Goal: Check status: Check status

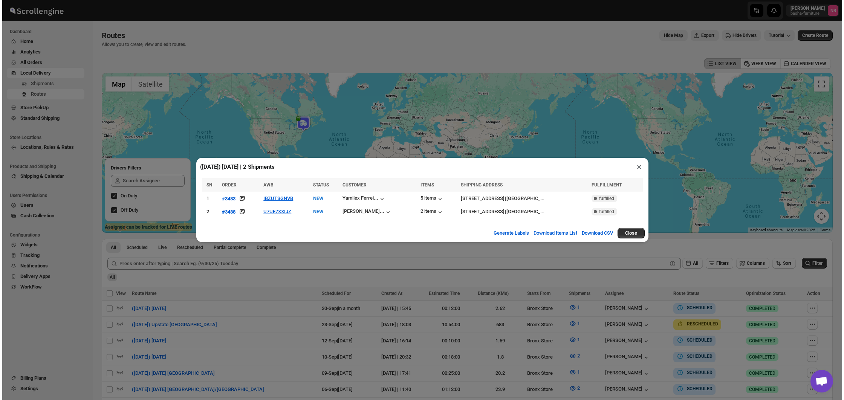
scroll to position [110, 0]
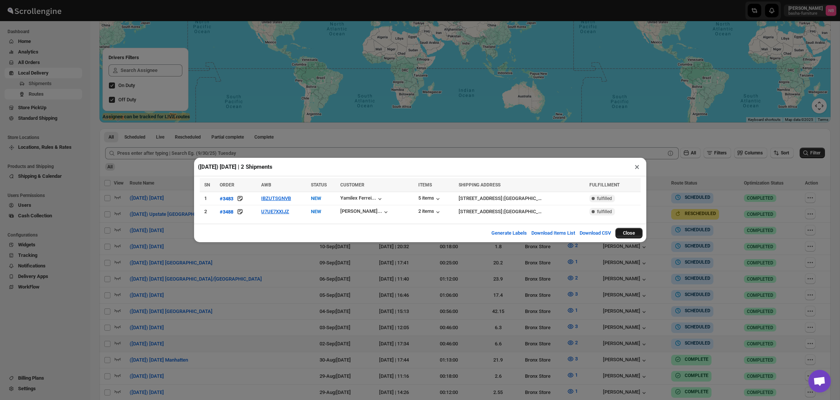
click at [629, 233] on button "Close" at bounding box center [628, 233] width 27 height 11
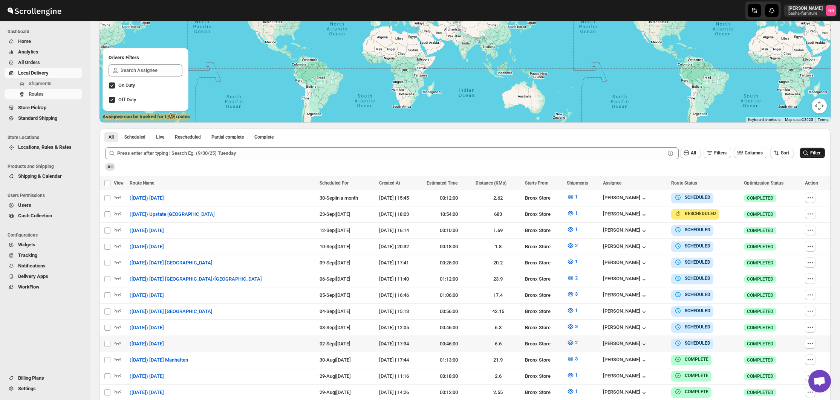
click at [812, 154] on span "Filter" at bounding box center [815, 152] width 10 height 5
click at [817, 155] on span "Filter" at bounding box center [815, 152] width 10 height 5
click at [820, 156] on span "Filter" at bounding box center [815, 152] width 10 height 5
click at [567, 339] on icon "button" at bounding box center [571, 343] width 8 height 8
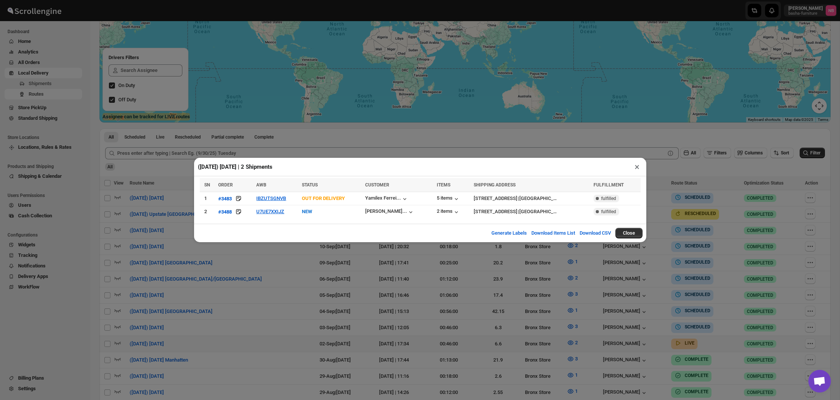
click at [325, 276] on div "([DATE]) [DATE] | 2 Shipments × SN ORDER AWB STATUS CUSTOMER ITEMS SHIPPING ADD…" at bounding box center [420, 200] width 840 height 400
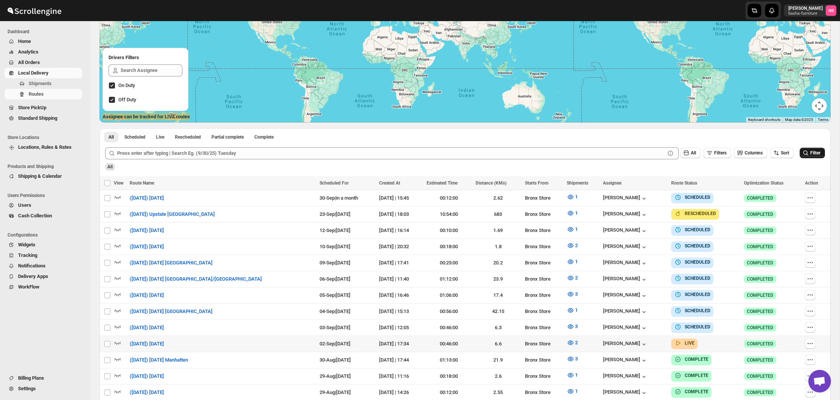
click at [810, 151] on span "Filter" at bounding box center [815, 152] width 10 height 5
click at [567, 339] on icon "button" at bounding box center [571, 343] width 8 height 8
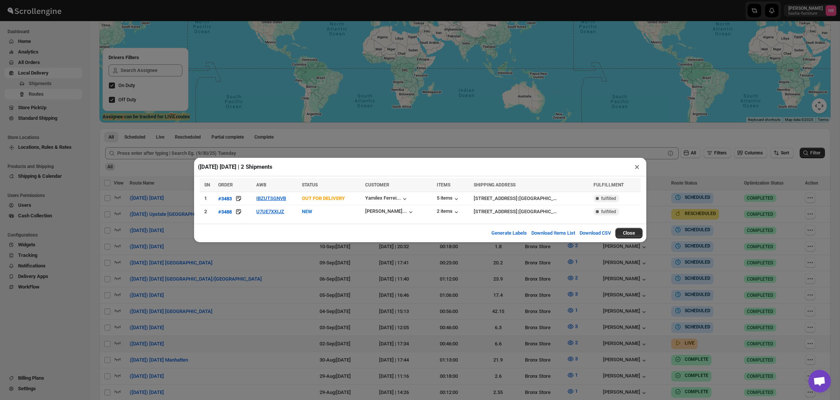
click at [286, 255] on div "([DATE]) [DATE] | 2 Shipments × SN ORDER AWB STATUS CUSTOMER ITEMS SHIPPING ADD…" at bounding box center [420, 200] width 840 height 400
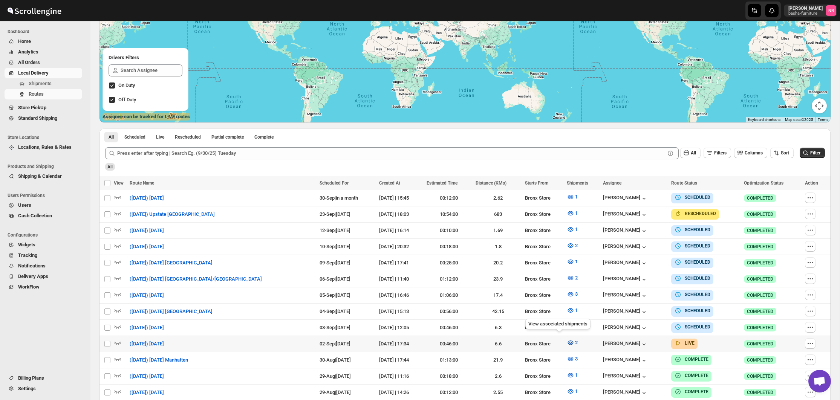
click at [567, 339] on icon "button" at bounding box center [571, 343] width 8 height 8
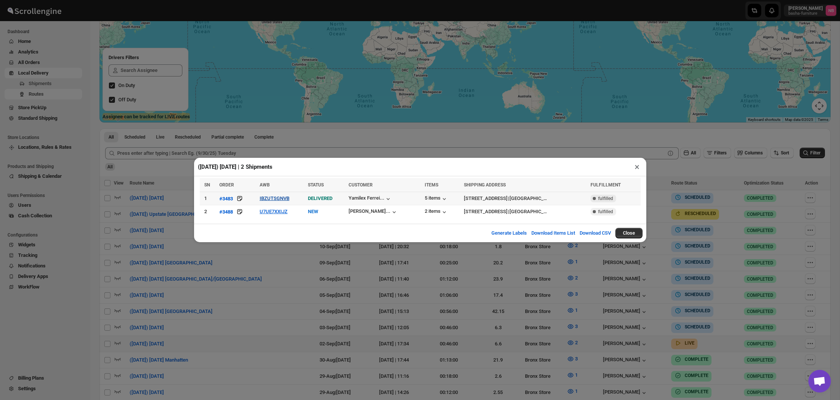
click at [272, 197] on button "IBZUTSGNVB" at bounding box center [275, 199] width 30 height 6
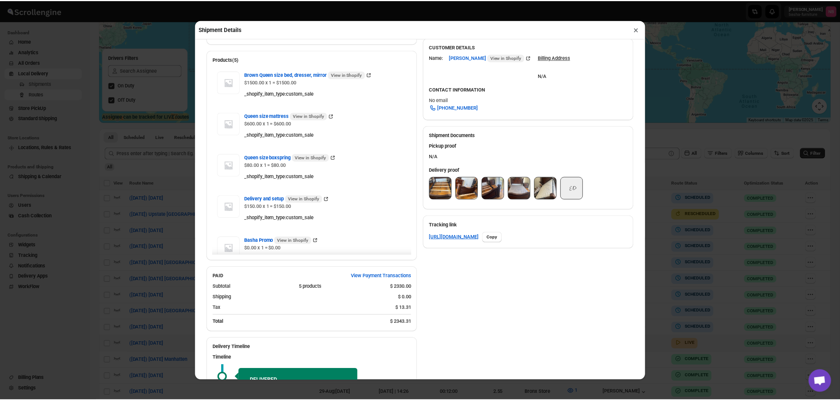
scroll to position [232, 0]
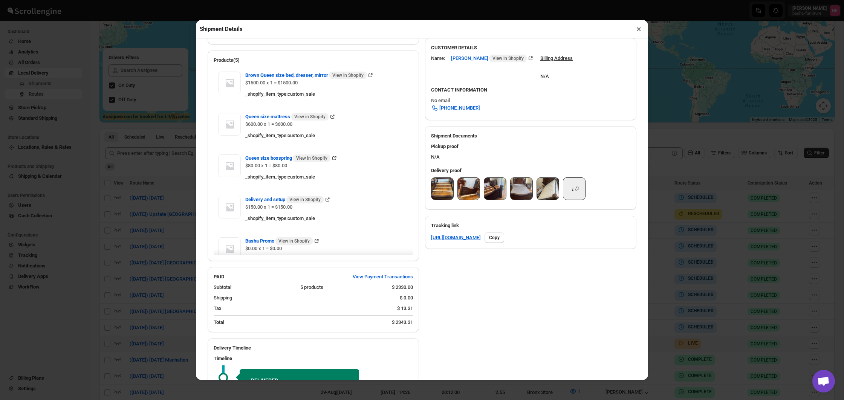
click at [444, 195] on img at bounding box center [442, 189] width 22 height 22
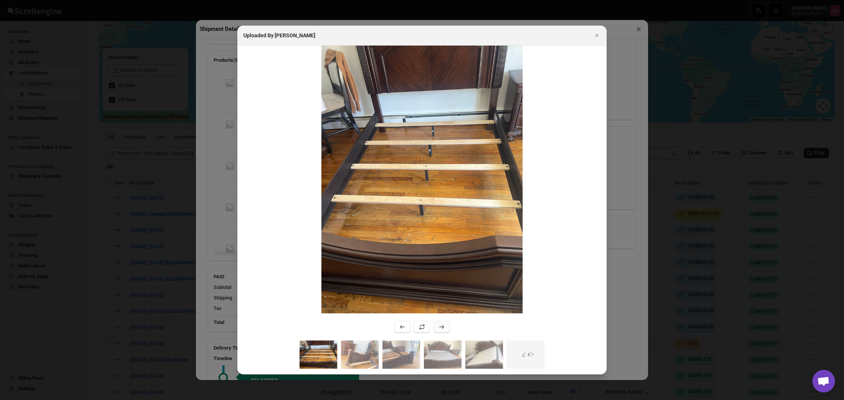
click at [439, 329] on icon ":rec4:" at bounding box center [442, 327] width 8 height 8
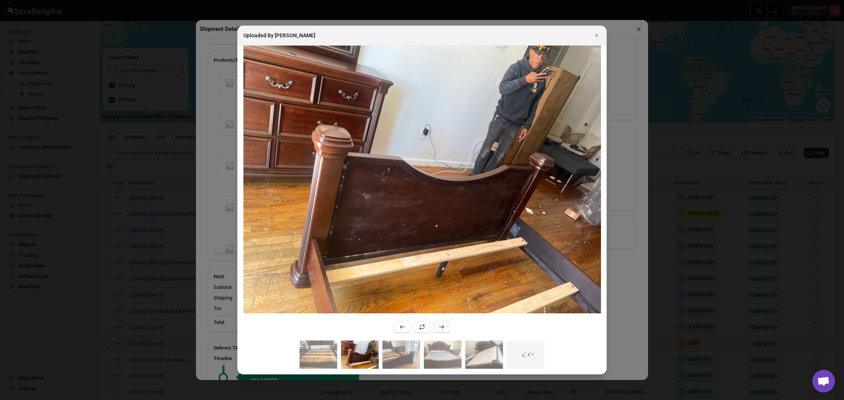
click at [439, 329] on icon ":rec4:" at bounding box center [442, 327] width 8 height 8
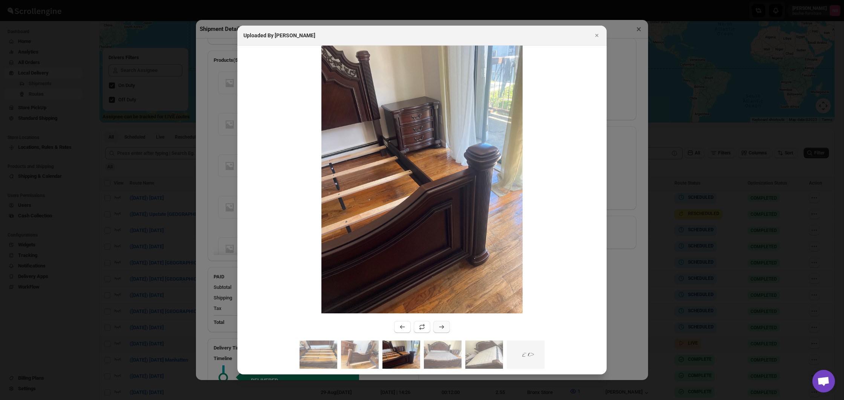
click at [439, 329] on icon ":rec4:" at bounding box center [442, 327] width 8 height 8
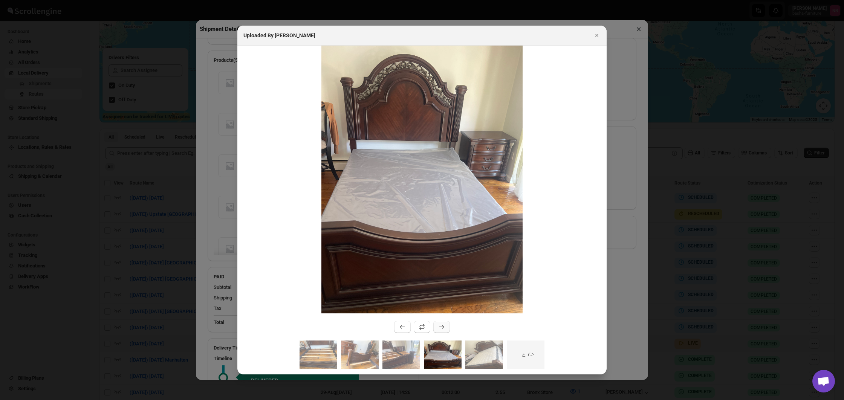
click at [439, 329] on icon ":rec4:" at bounding box center [442, 327] width 8 height 8
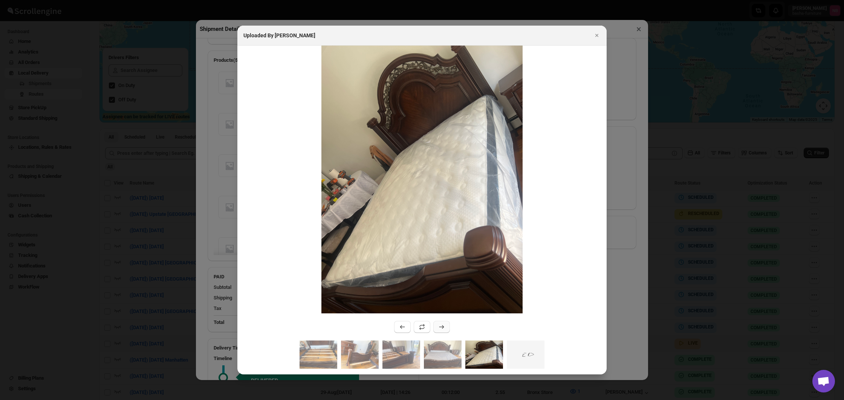
click at [439, 329] on icon ":rec4:" at bounding box center [442, 327] width 8 height 8
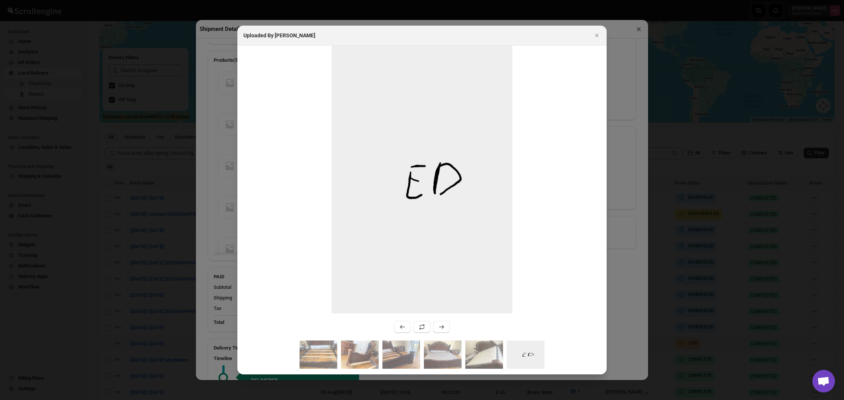
click at [183, 240] on div at bounding box center [422, 200] width 844 height 400
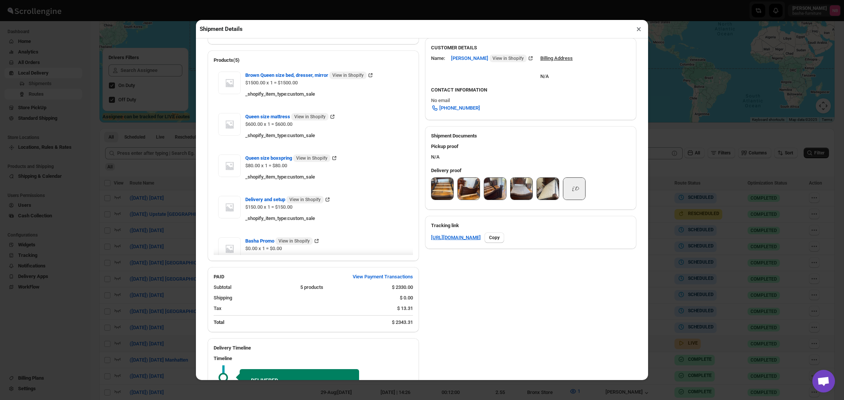
click at [183, 240] on div "Shipment Details × #3483 Awb : IBZUTSGNVB DATE [DATE] | 17:23 Success DELIVERED…" at bounding box center [422, 200] width 844 height 400
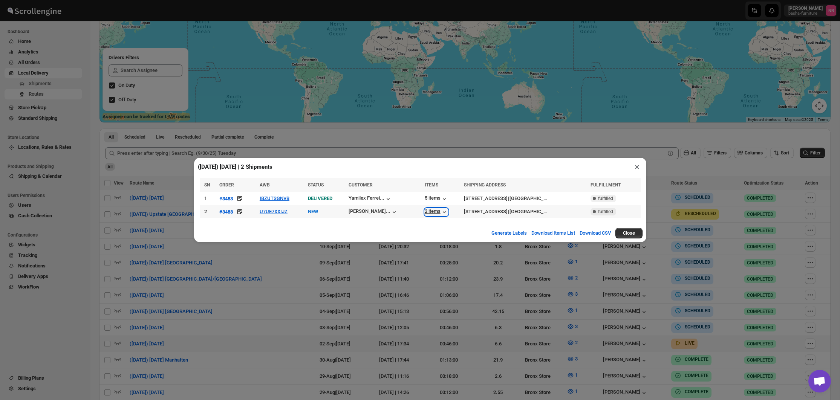
click at [425, 209] on div "2 items" at bounding box center [436, 212] width 23 height 8
click at [439, 343] on div "([DATE]) [DATE] | 2 Shipments × SN ORDER AWB STATUS CUSTOMER ITEMS SHIPPING ADD…" at bounding box center [420, 200] width 840 height 400
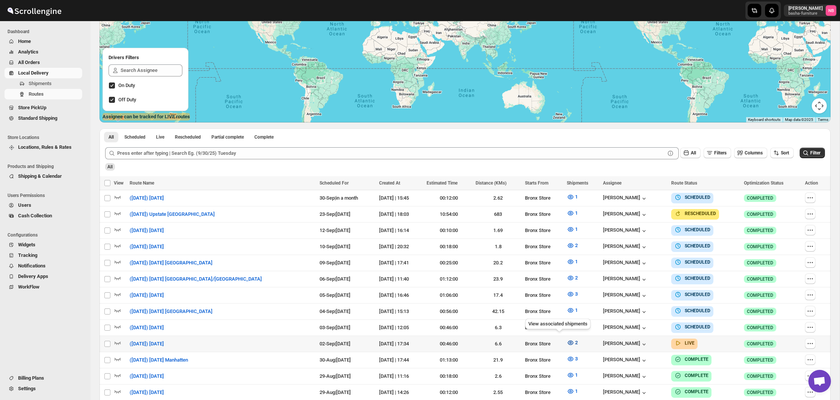
click at [567, 342] on icon "button" at bounding box center [571, 343] width 8 height 8
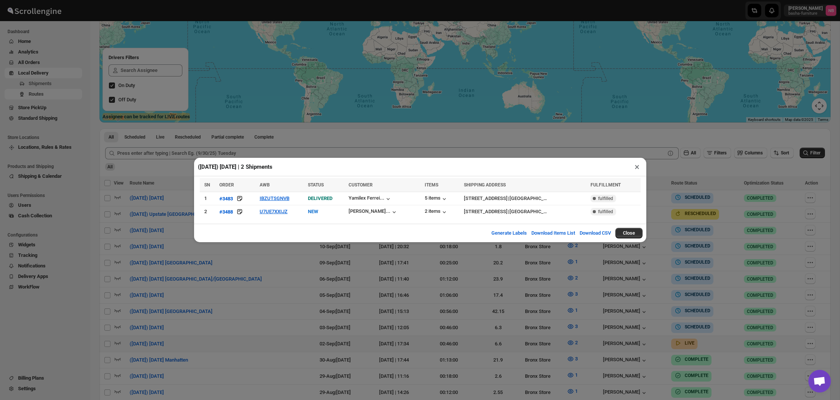
click at [388, 38] on div "([DATE]) [DATE] | 2 Shipments × SN ORDER AWB STATUS CUSTOMER ITEMS SHIPPING ADD…" at bounding box center [420, 200] width 840 height 400
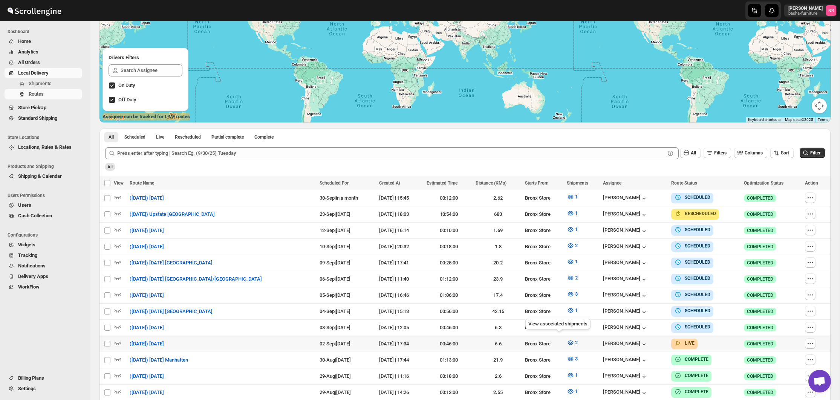
click at [567, 339] on icon "button" at bounding box center [571, 343] width 8 height 8
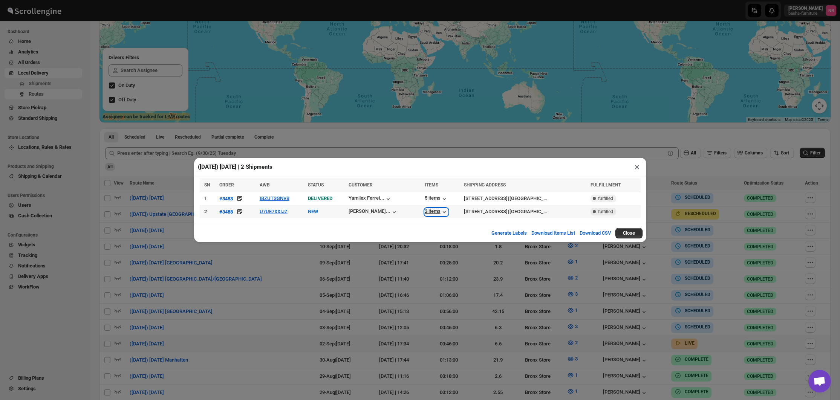
click at [425, 212] on div "2 items" at bounding box center [436, 212] width 23 height 8
